Goal: Check status

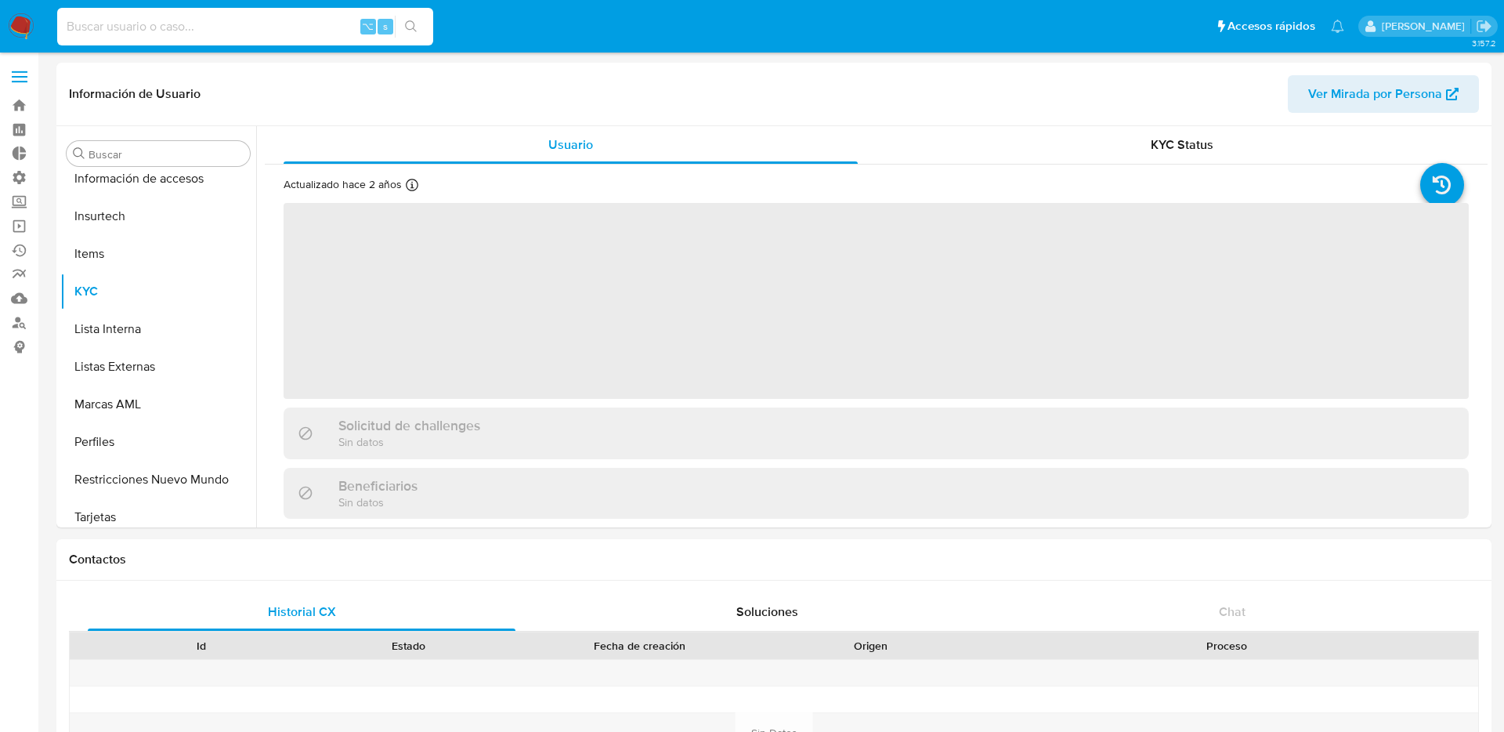
click at [143, 32] on input at bounding box center [245, 26] width 376 height 20
paste input "2061687298"
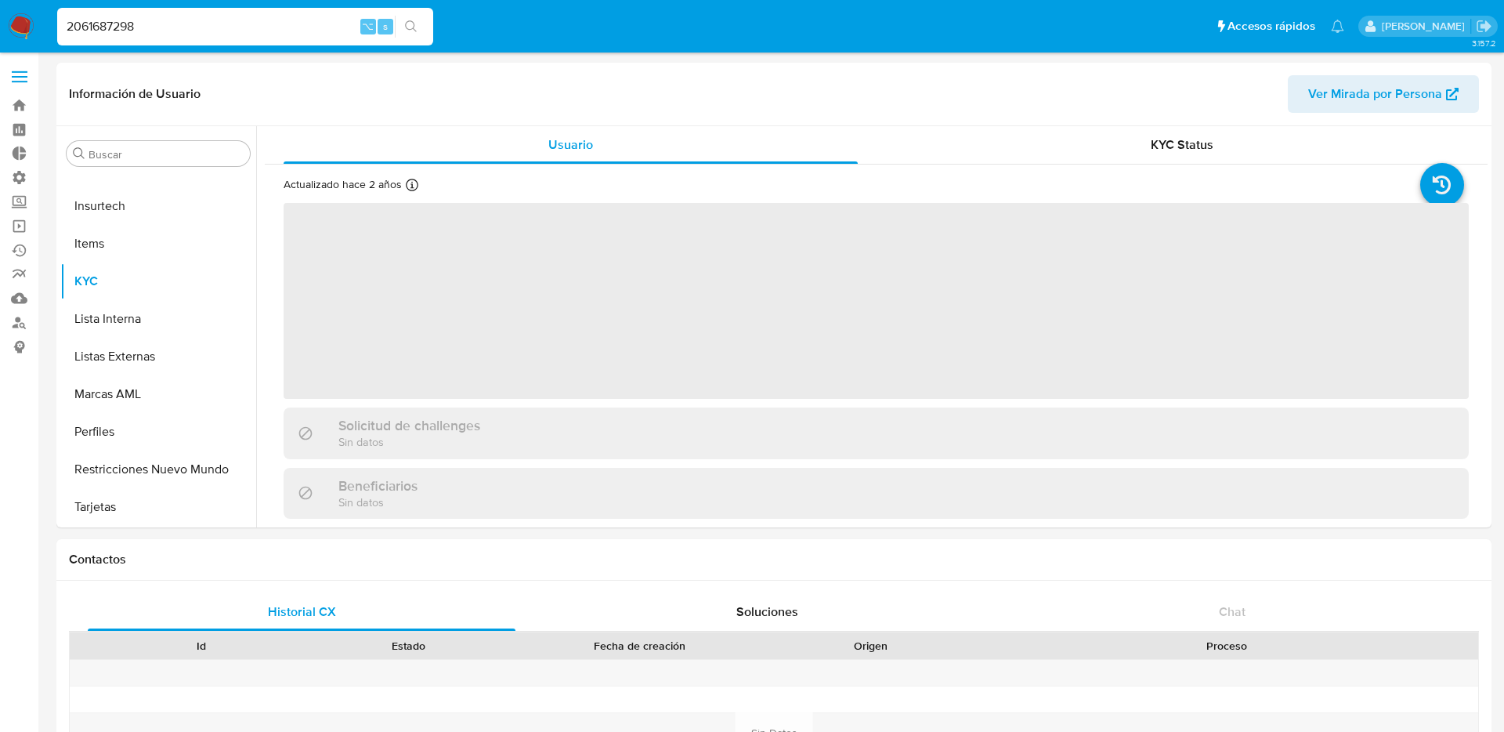
type input "2061687298"
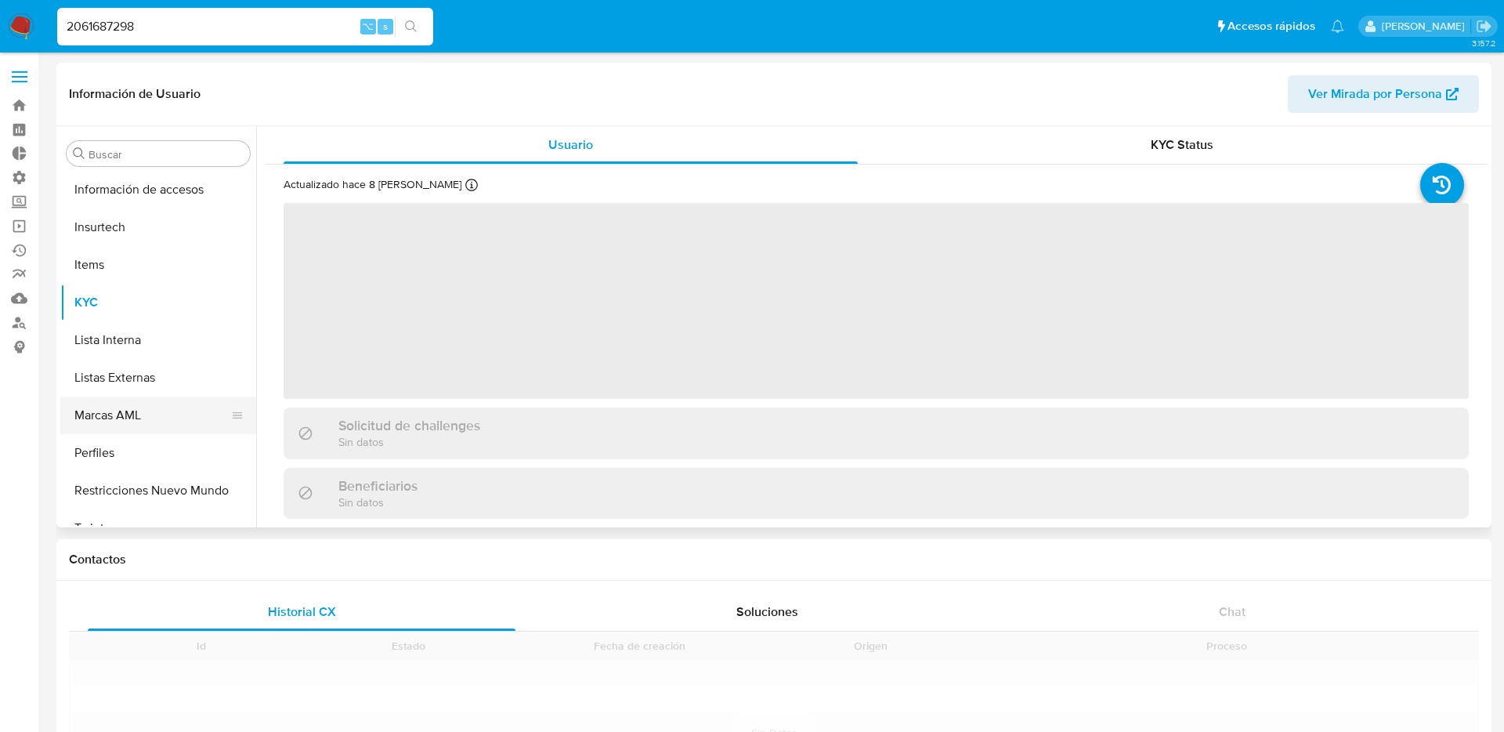
scroll to position [662, 0]
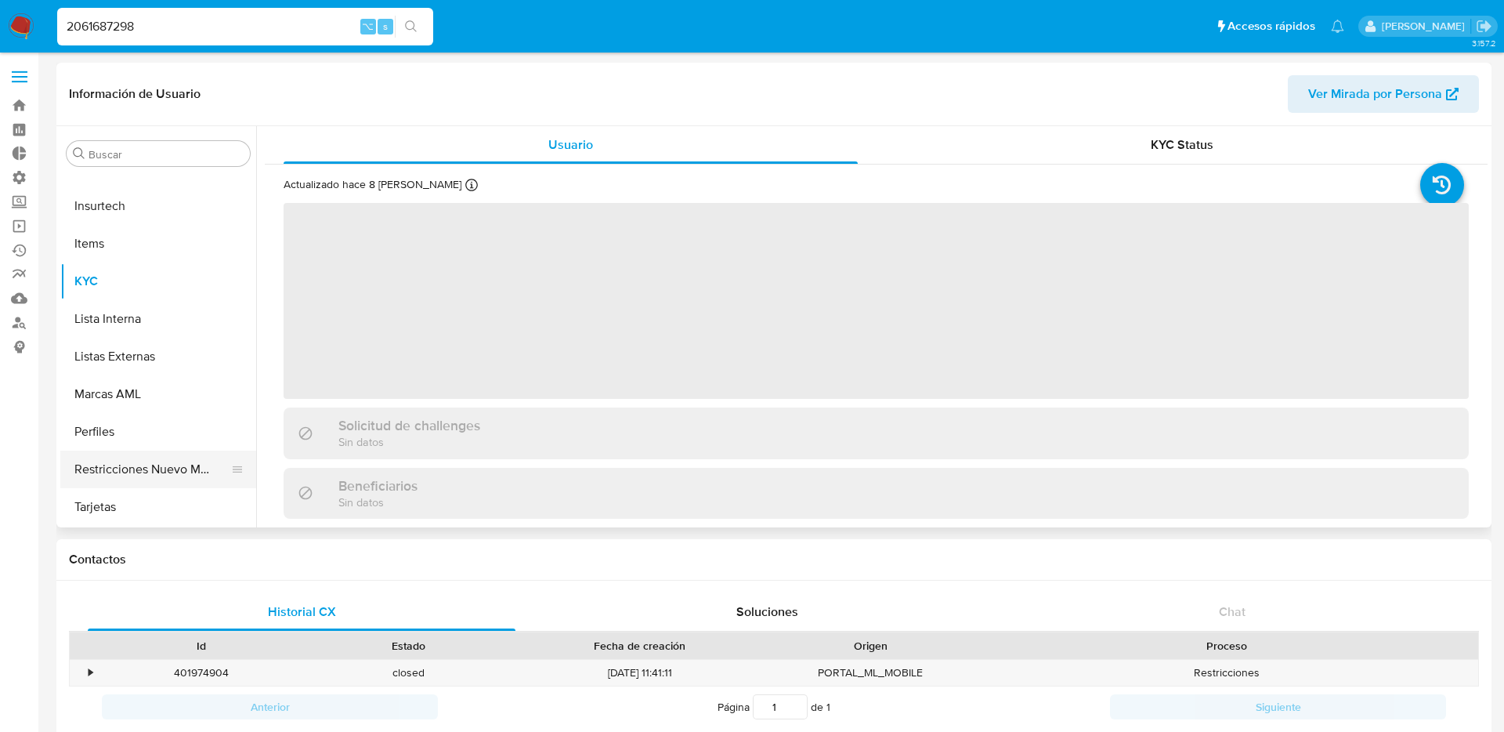
click at [155, 462] on button "Restricciones Nuevo Mundo" at bounding box center [151, 470] width 183 height 38
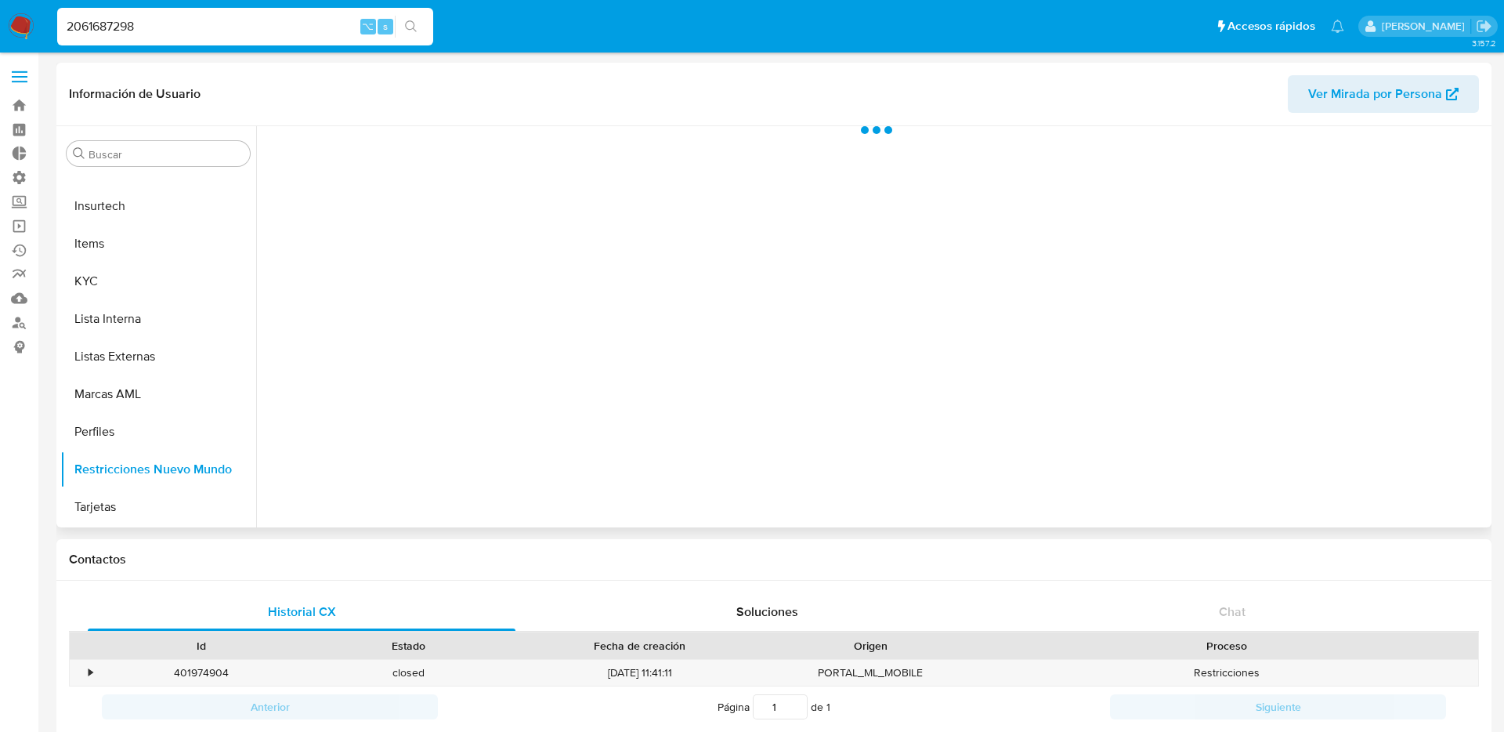
select select "10"
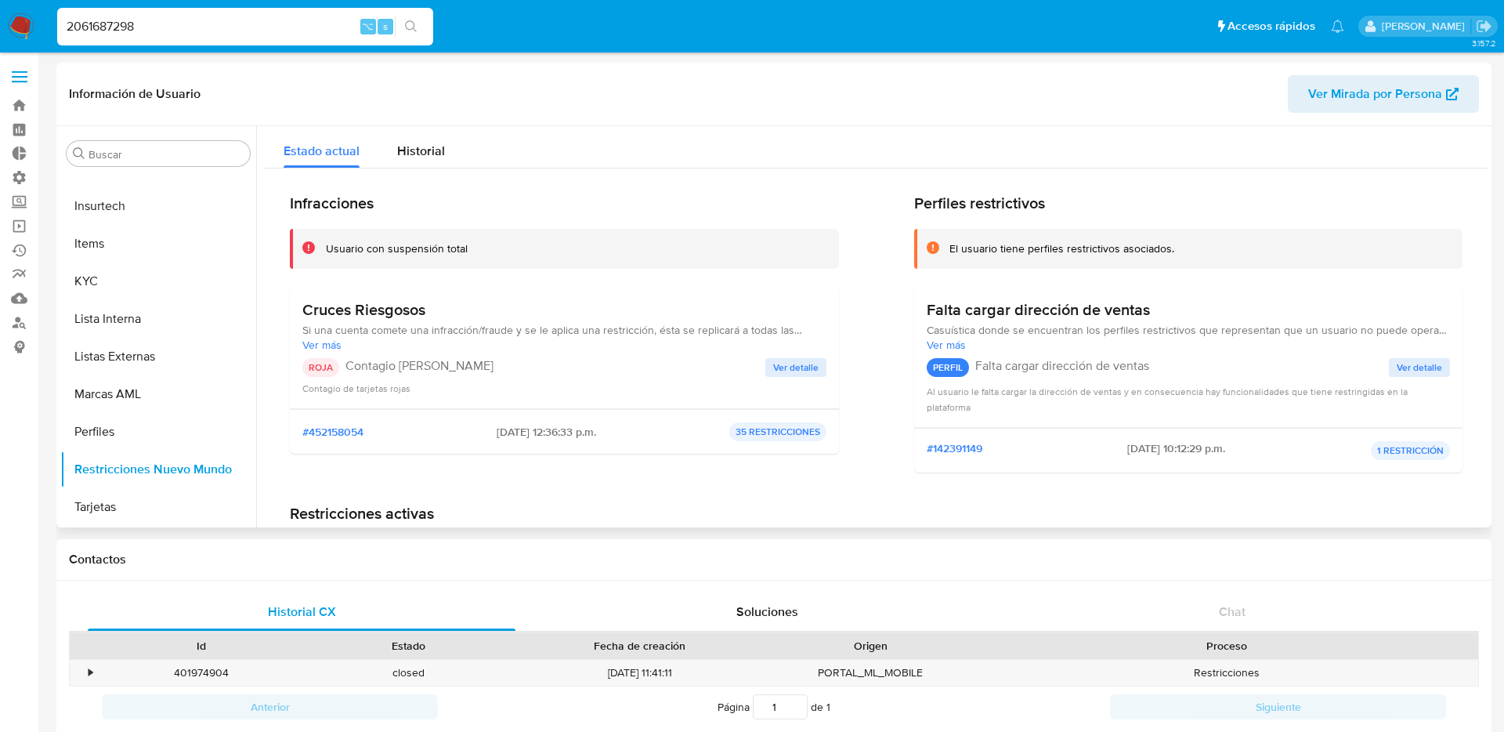
click at [780, 369] on span "Ver detalle" at bounding box center [795, 368] width 45 height 16
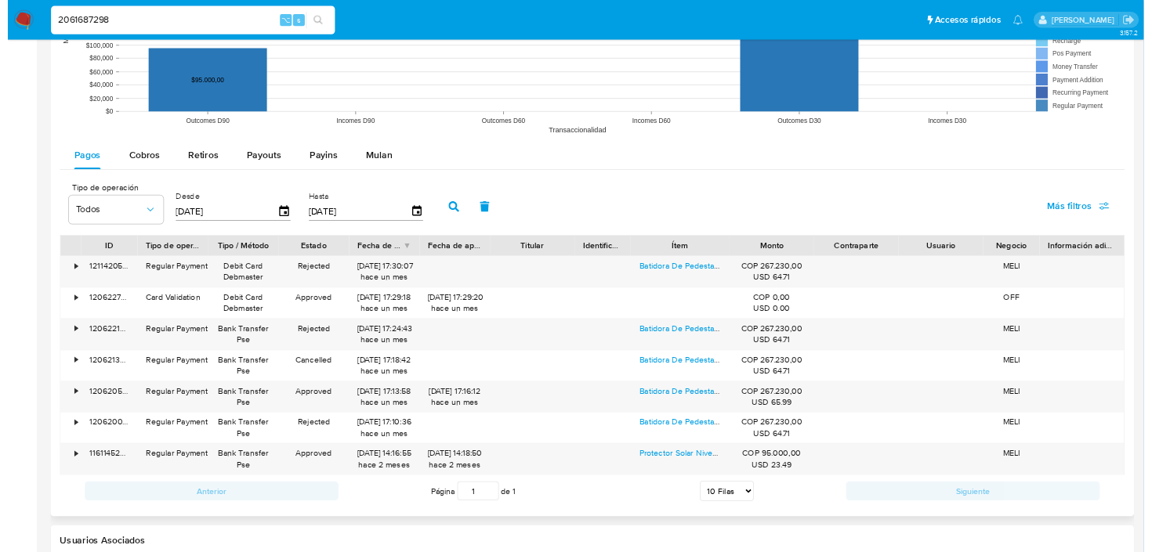
scroll to position [1245, 0]
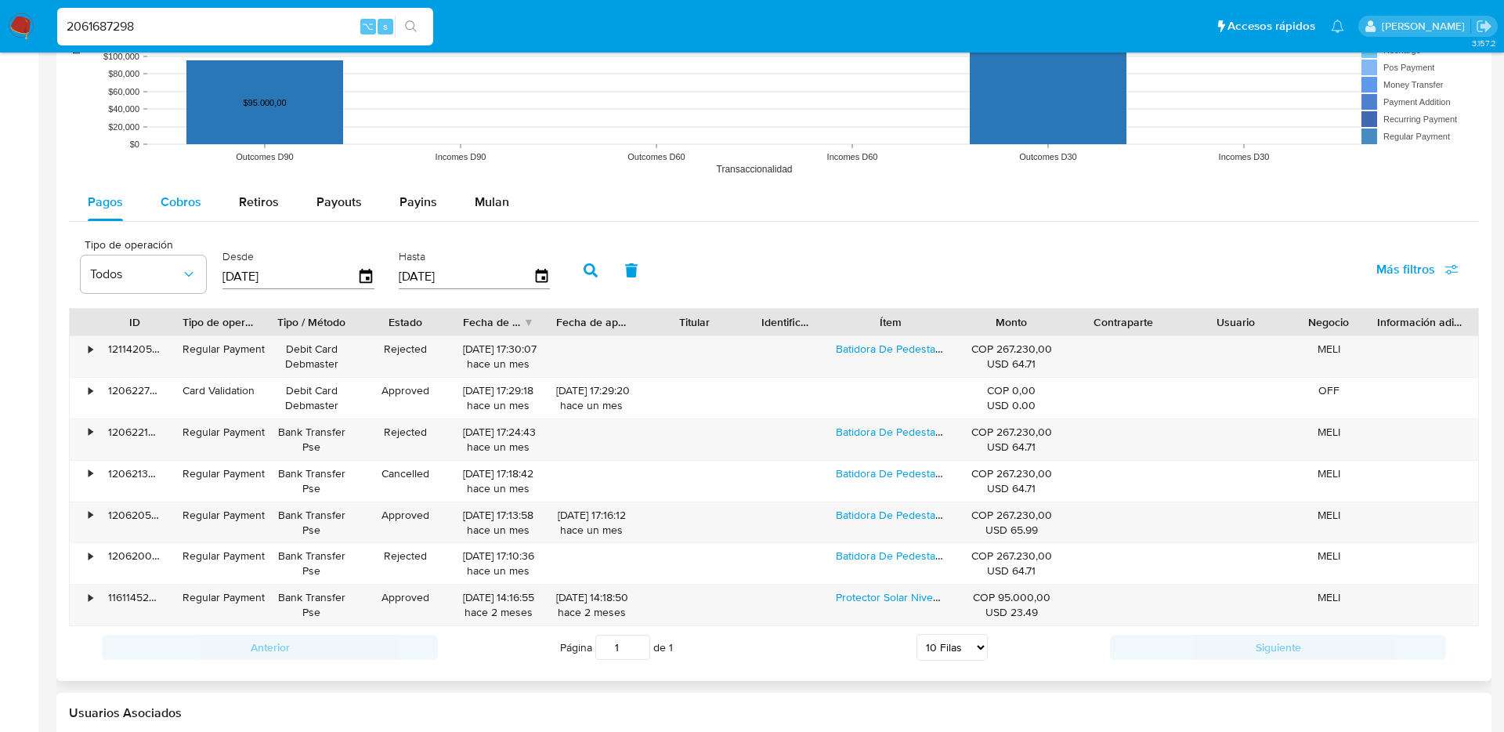
click at [181, 199] on span "Cobros" at bounding box center [181, 202] width 41 height 18
select select "10"
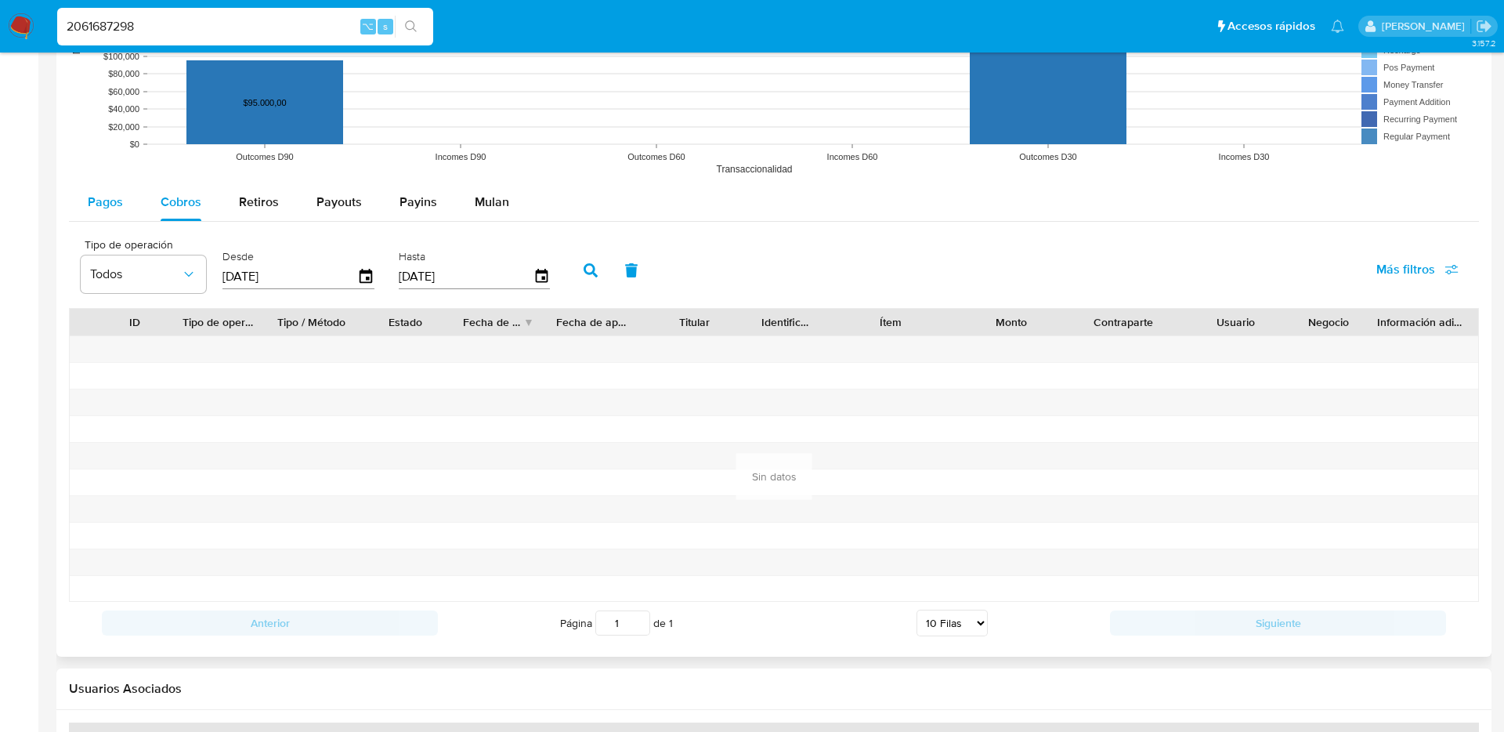
click at [115, 198] on span "Pagos" at bounding box center [105, 202] width 35 height 18
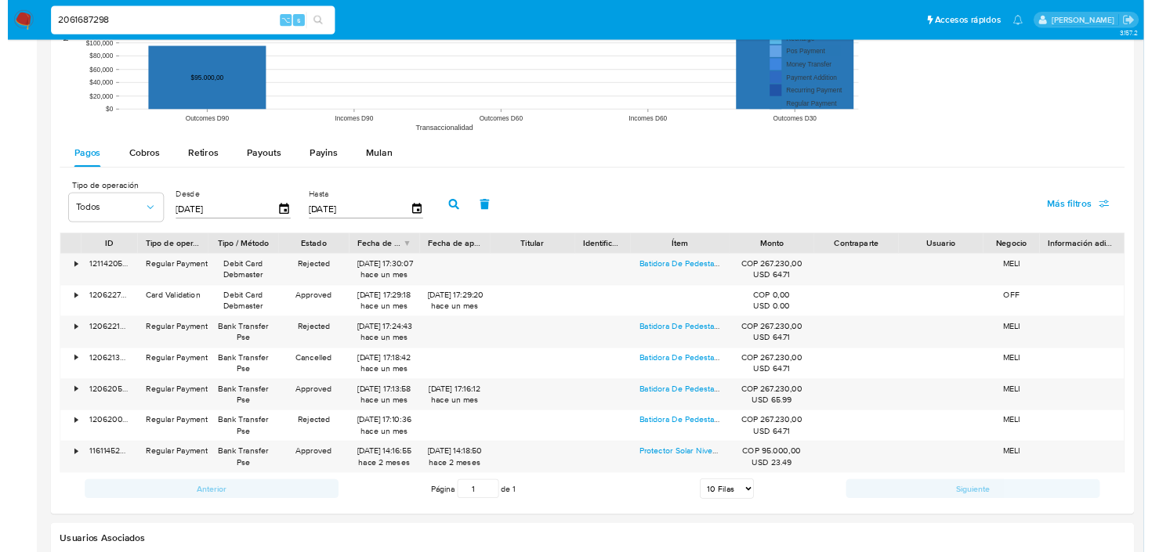
scroll to position [662, 0]
